Goal: Find specific page/section: Find specific page/section

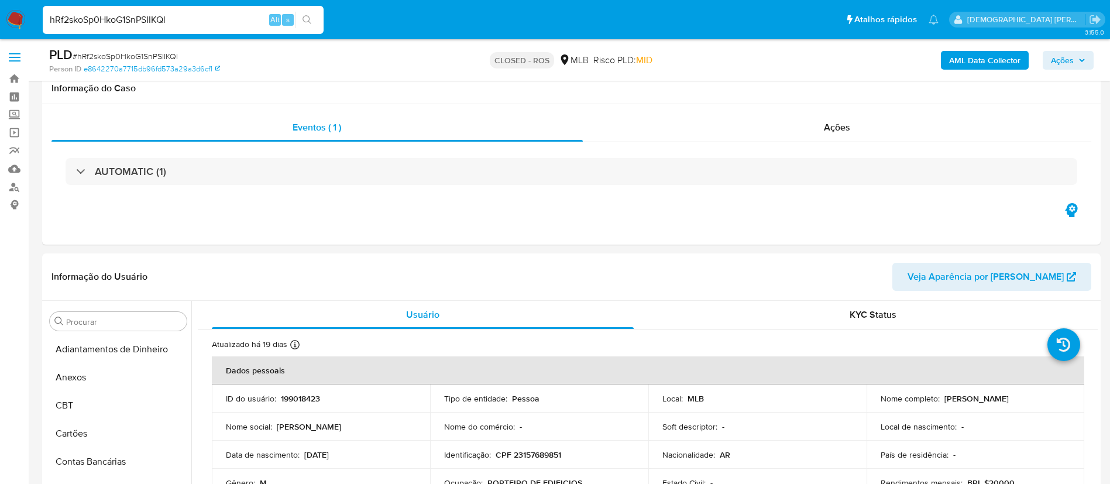
select select "10"
drag, startPoint x: 0, startPoint y: 0, endPoint x: 198, endPoint y: 26, distance: 199.6
click at [198, 26] on input "hRf2skoSp0HkoG1SnPSIIKQl" at bounding box center [183, 19] width 281 height 15
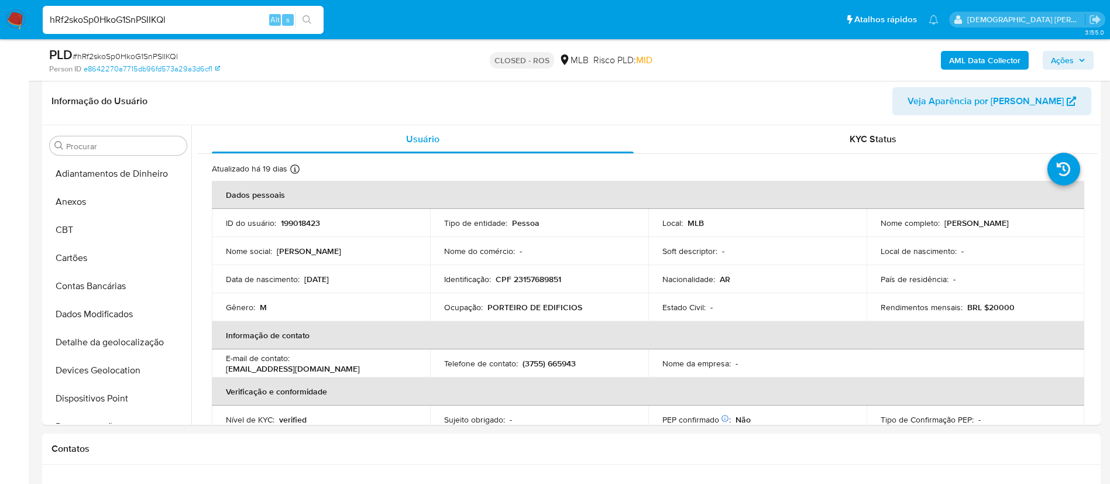
scroll to position [523, 0]
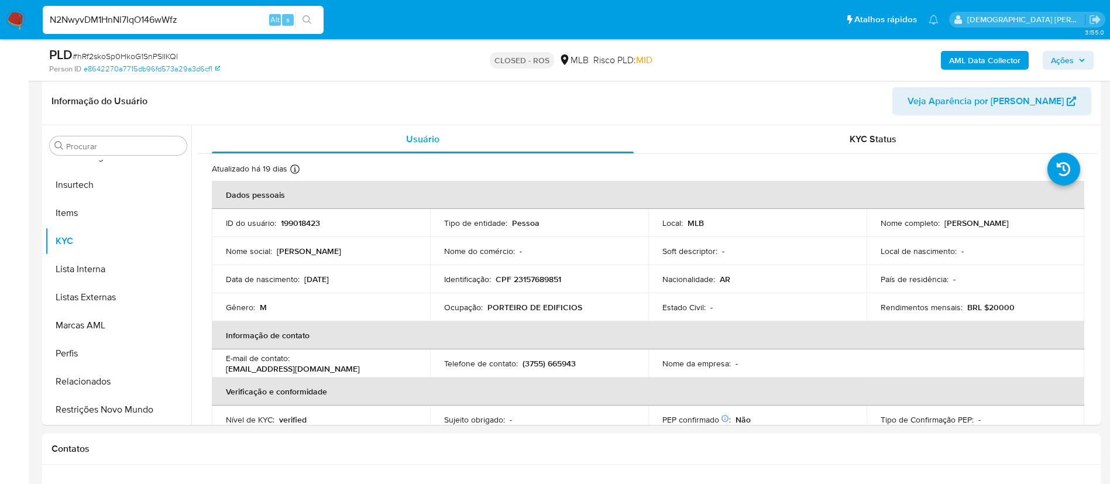
type input "N2NwyvDM1HnNl7IqO146wWfz"
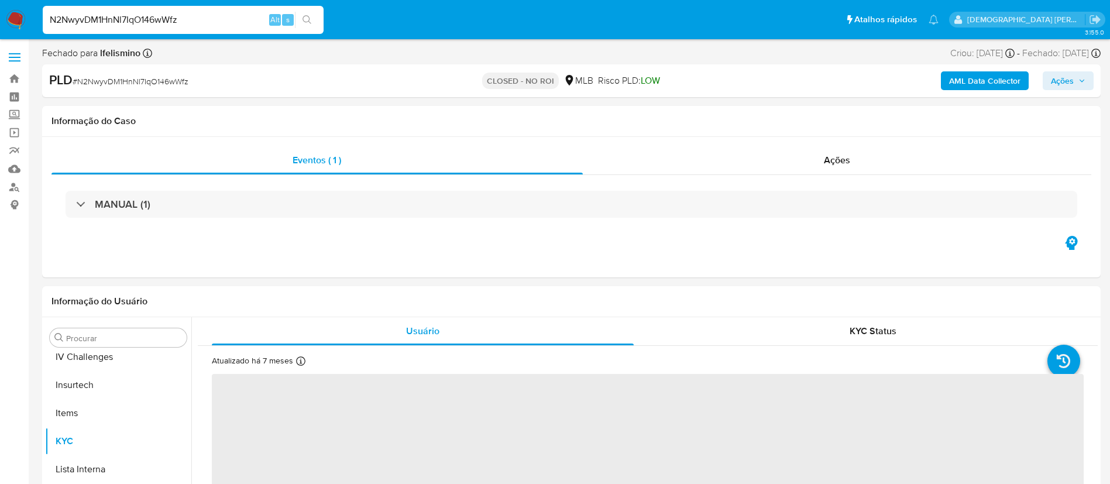
scroll to position [523, 0]
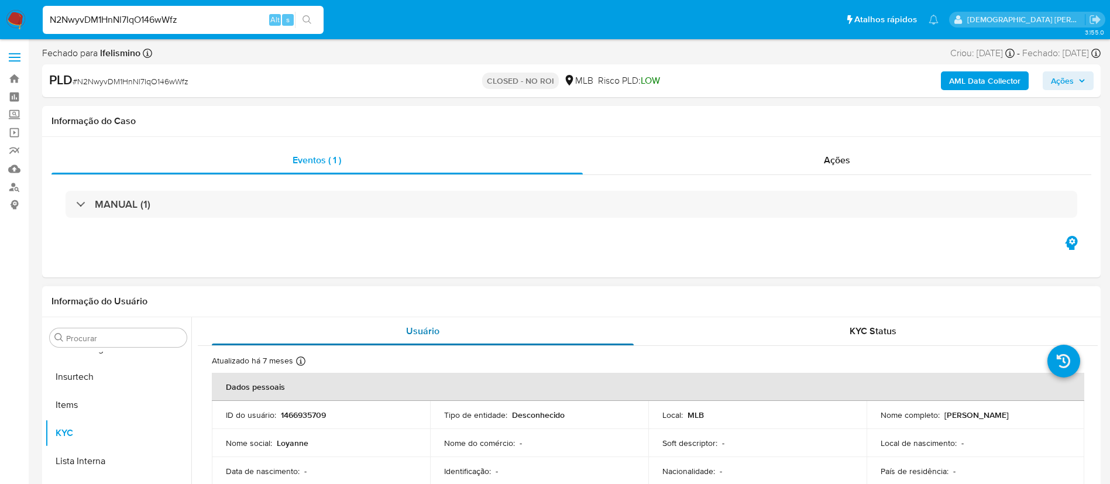
select select "10"
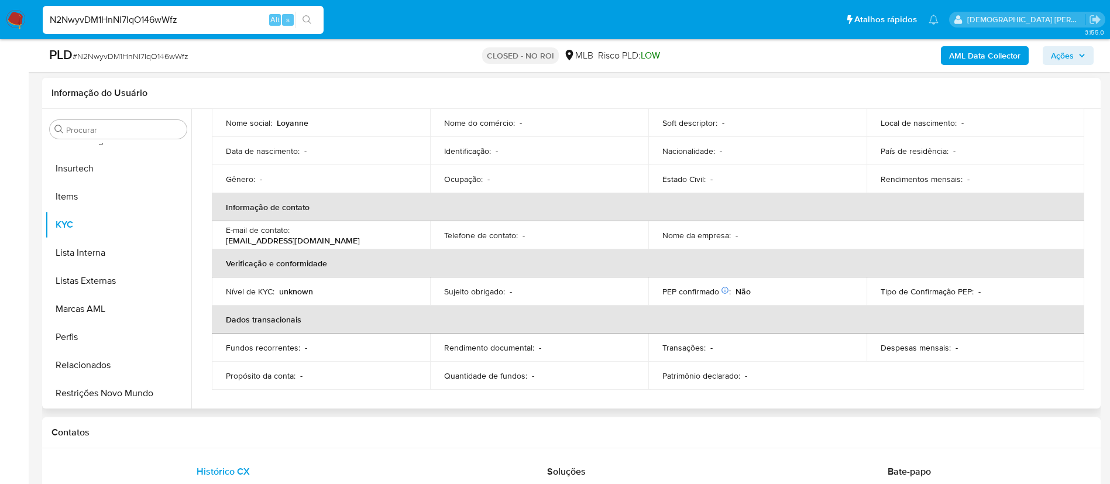
scroll to position [0, 0]
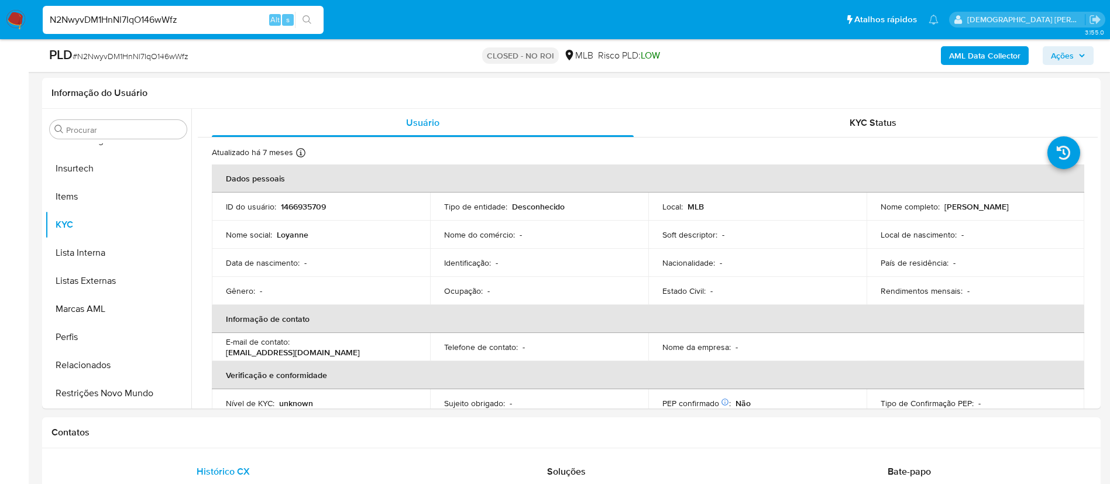
click at [197, 22] on input "N2NwyvDM1HnNl7IqO146wWfz" at bounding box center [183, 19] width 281 height 15
paste input "ZDCqGGO1kW5C9n6JNlBasQ99"
type input "ZDCqGGO1kW5C9n6JNlBasQ99"
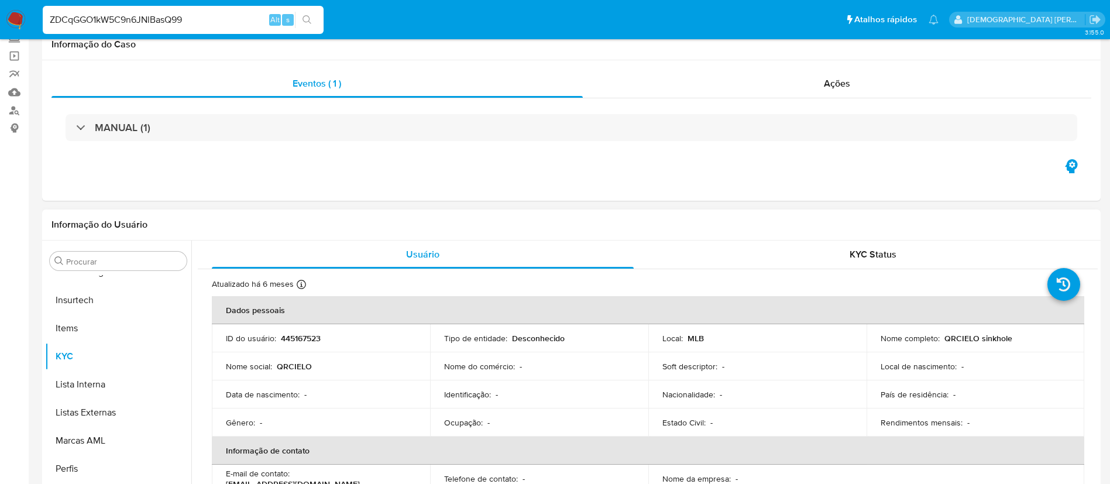
scroll to position [176, 0]
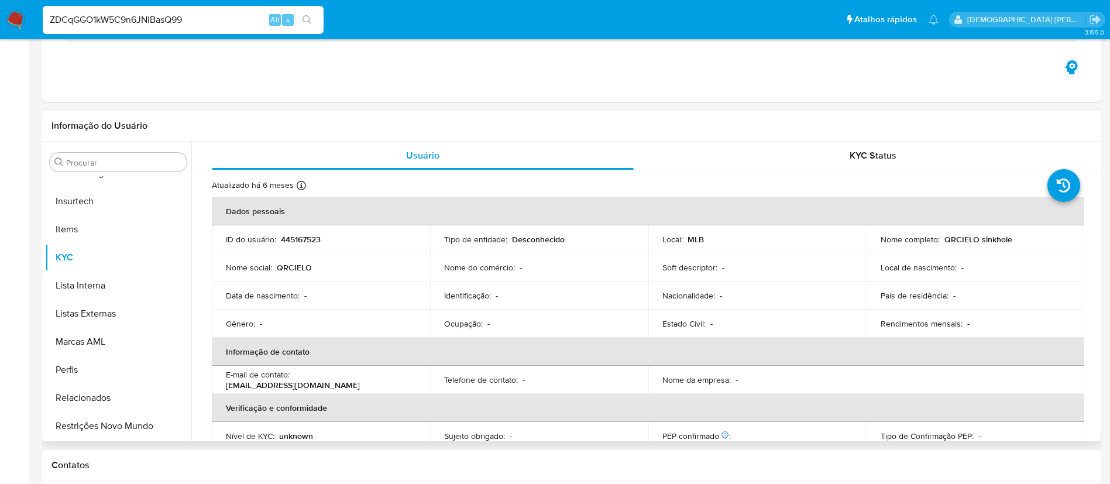
select select "10"
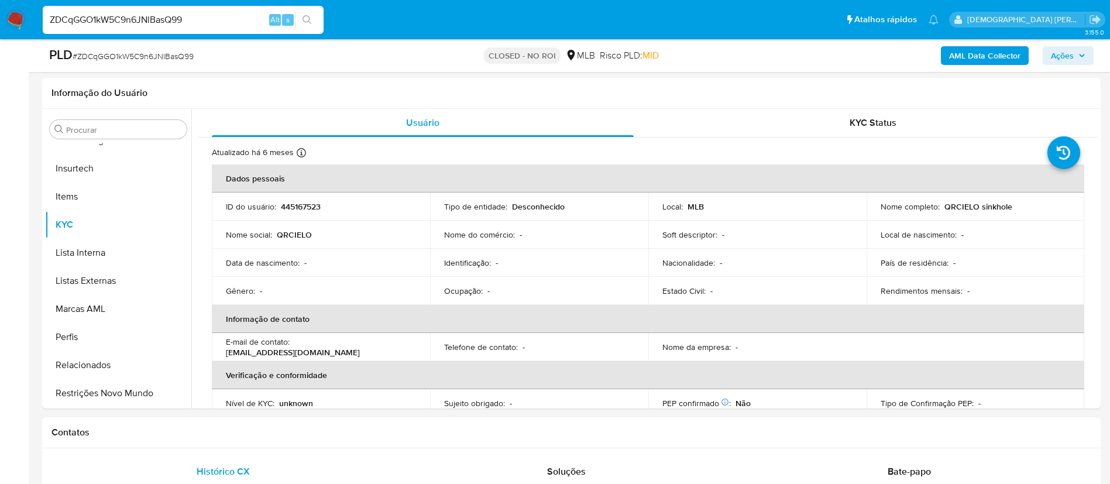
click at [217, 12] on input "ZDCqGGO1kW5C9n6JNlBasQ99" at bounding box center [183, 19] width 281 height 15
drag, startPoint x: 445, startPoint y: 267, endPoint x: 559, endPoint y: 259, distance: 113.8
click at [559, 259] on div "Identificação : -" at bounding box center [539, 263] width 190 height 11
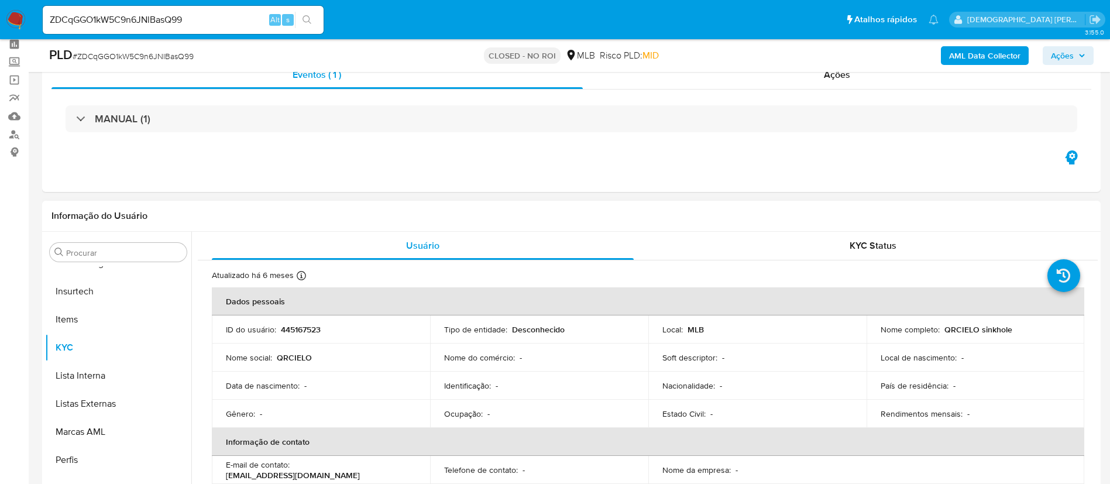
scroll to position [0, 0]
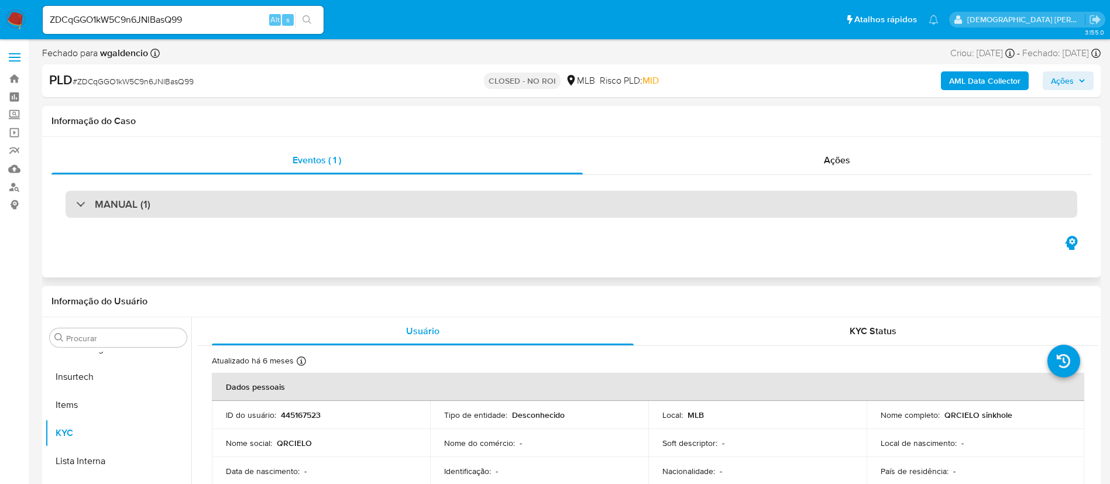
click at [339, 201] on div "MANUAL (1)" at bounding box center [572, 204] width 1012 height 27
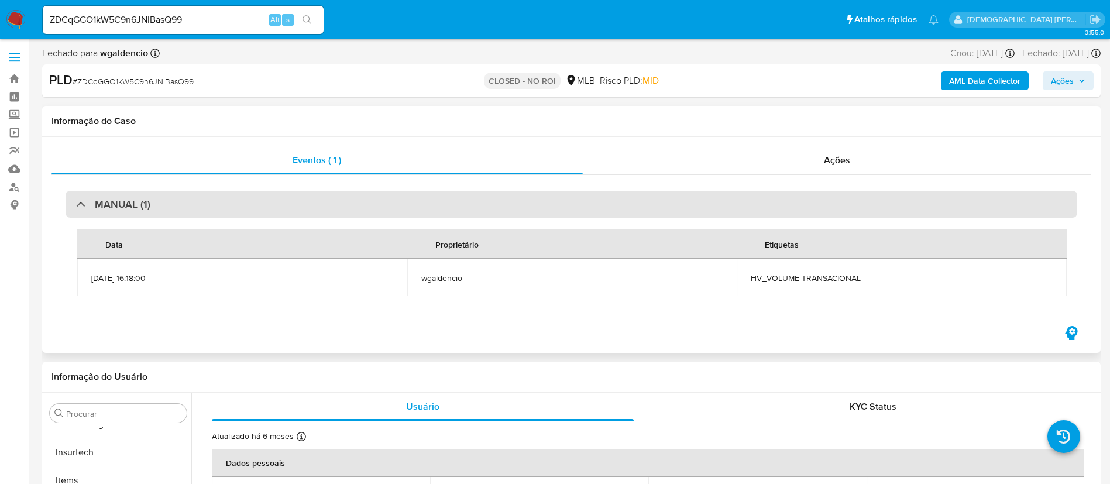
click at [339, 201] on div "MANUAL (1)" at bounding box center [572, 204] width 1012 height 27
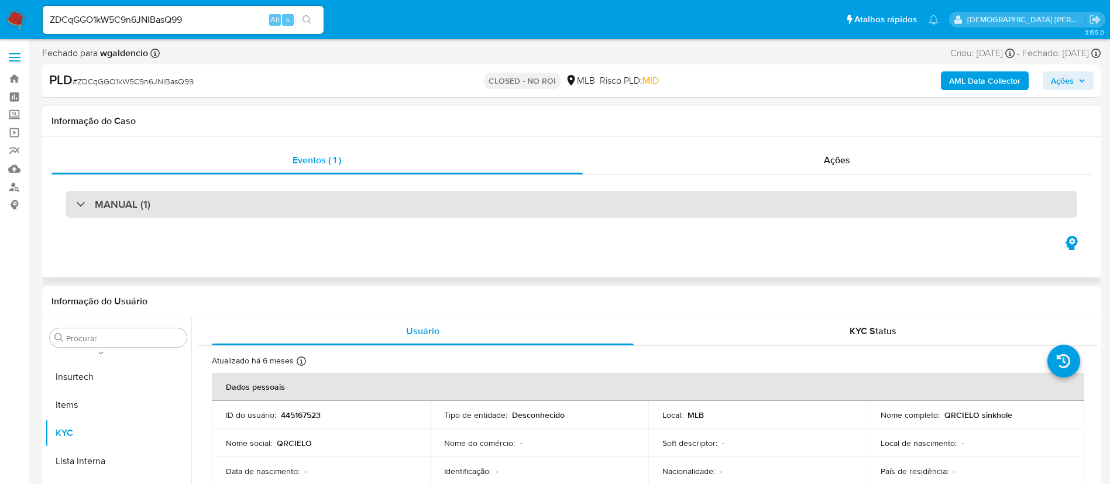
click at [444, 208] on div "MANUAL (1)" at bounding box center [572, 204] width 1012 height 27
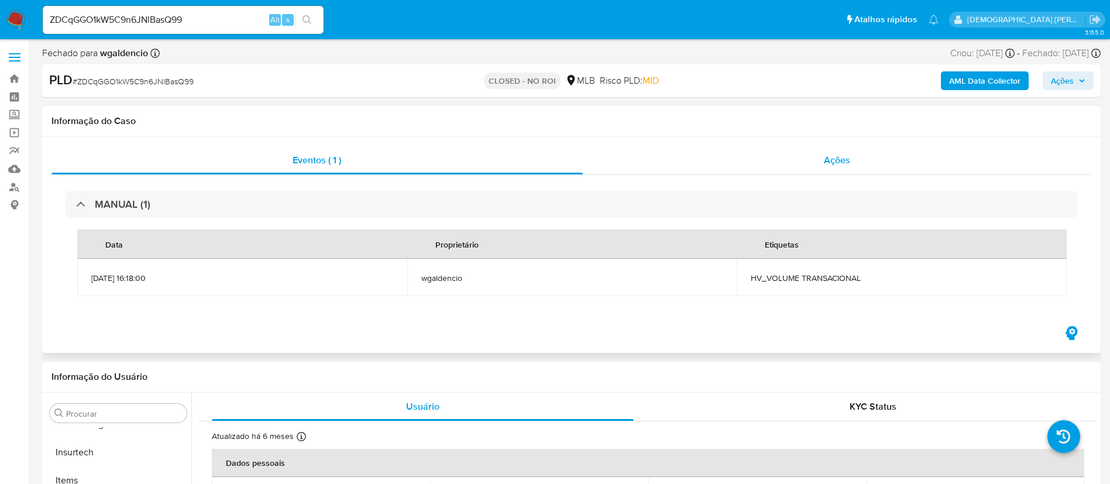
click at [633, 156] on div "Ações" at bounding box center [837, 160] width 509 height 28
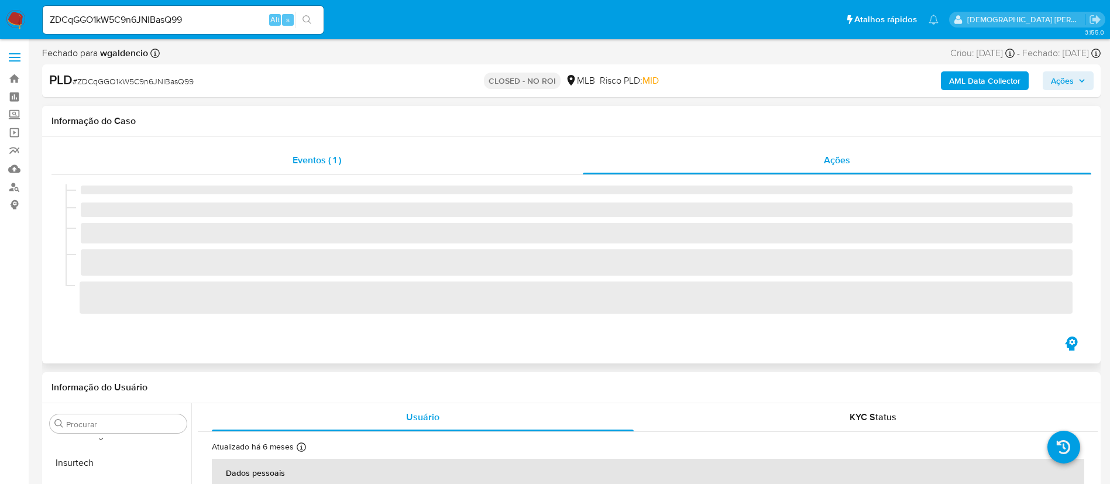
click at [382, 169] on div "Eventos ( 1 )" at bounding box center [317, 160] width 531 height 28
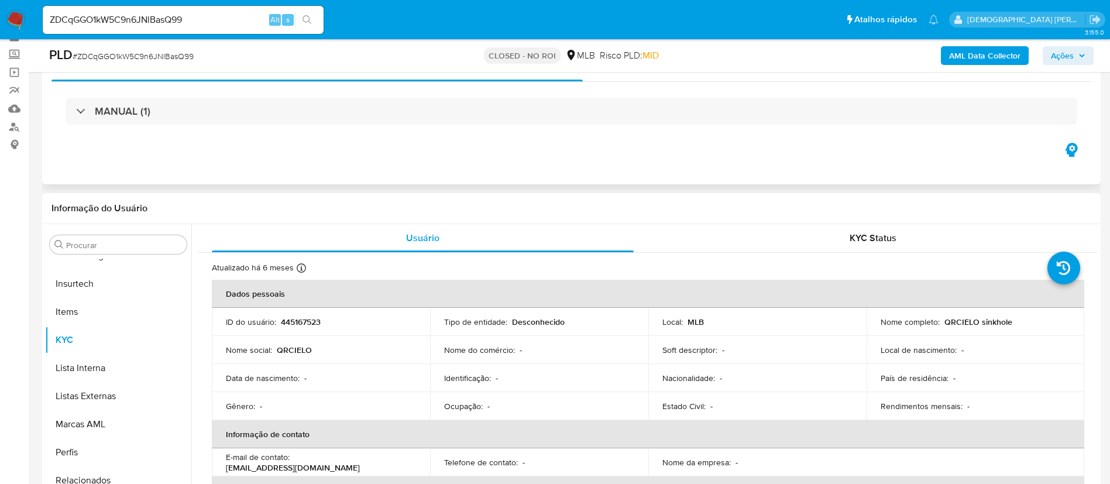
scroll to position [88, 0]
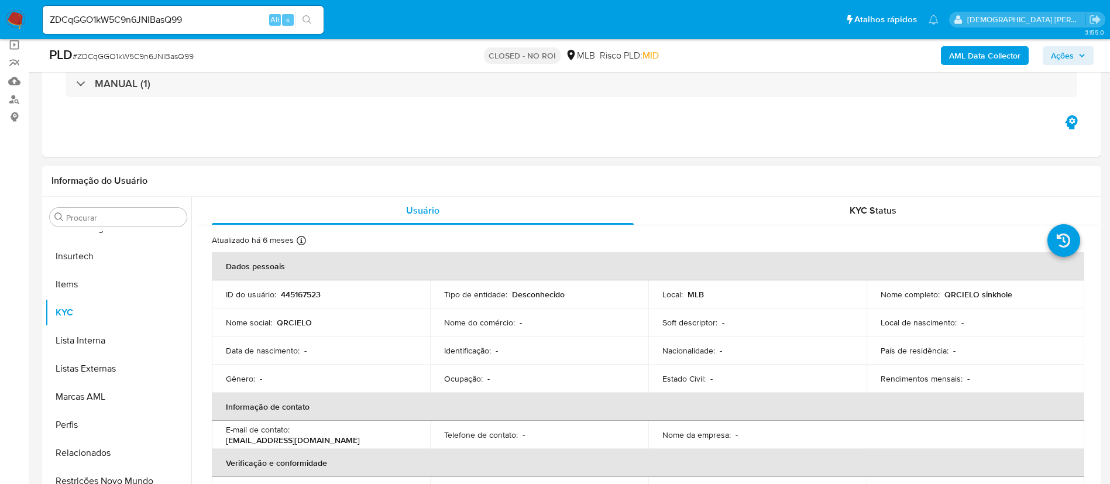
click at [306, 296] on p "445167523" at bounding box center [301, 294] width 40 height 11
copy p "445167523"
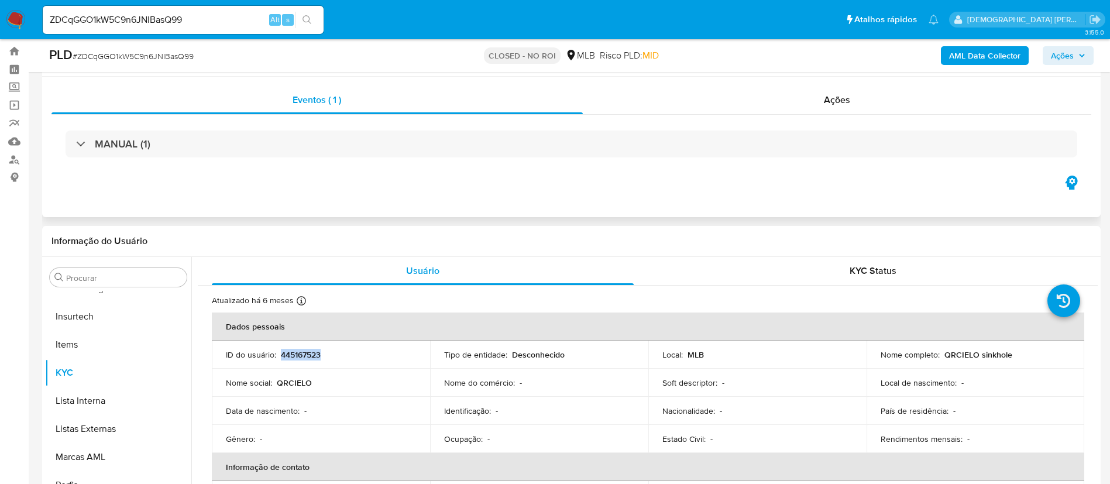
scroll to position [0, 0]
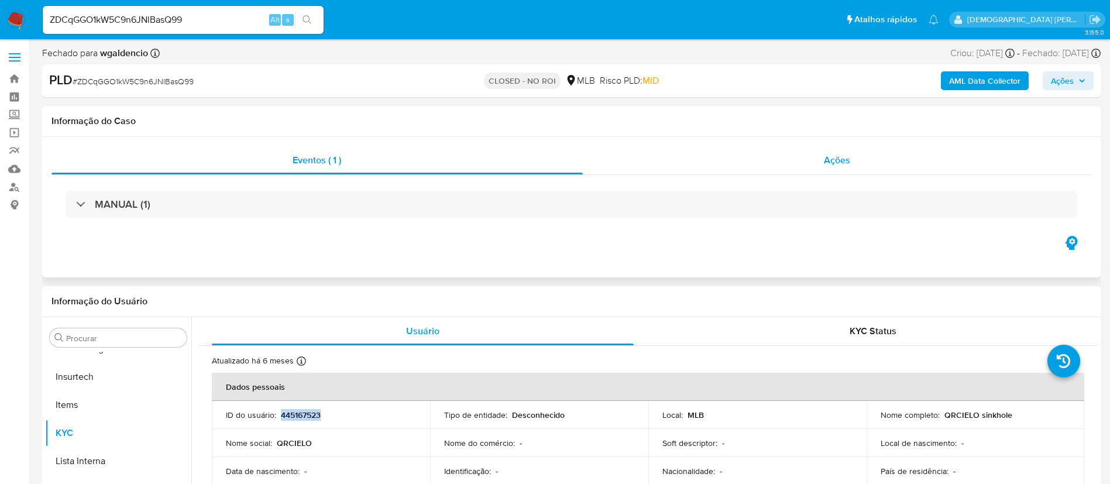
click at [682, 159] on div "Ações" at bounding box center [837, 160] width 509 height 28
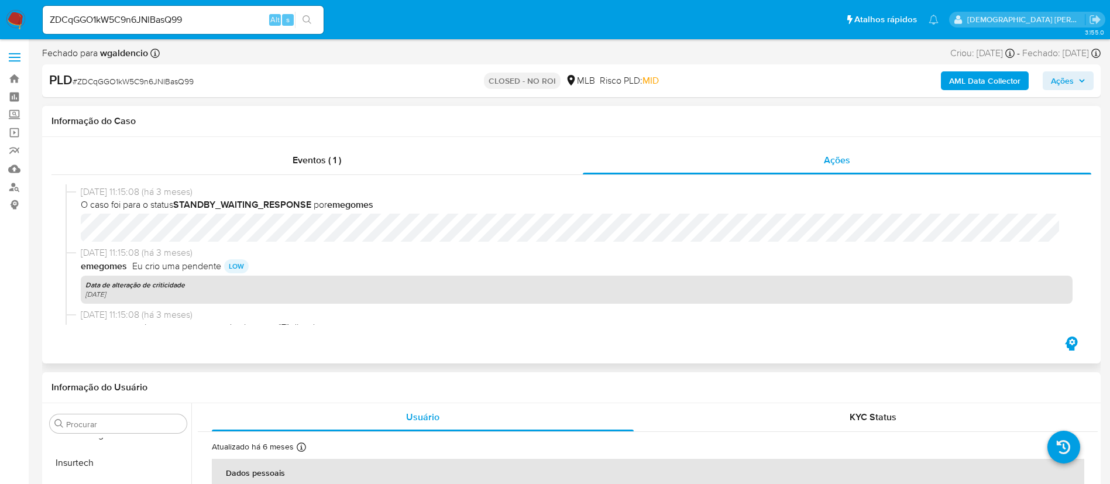
scroll to position [293, 0]
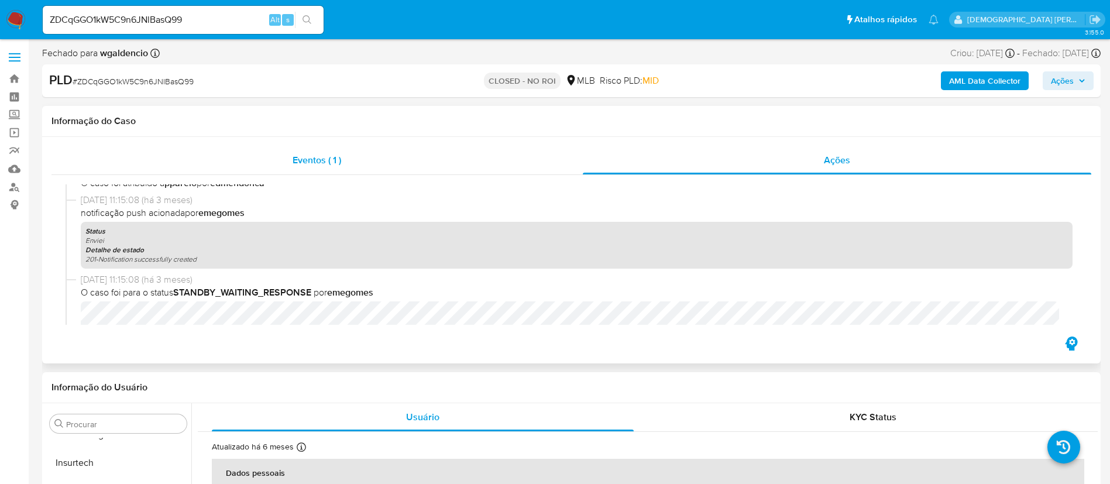
click at [476, 173] on div "Eventos ( 1 )" at bounding box center [317, 160] width 531 height 28
